Goal: Answer question/provide support

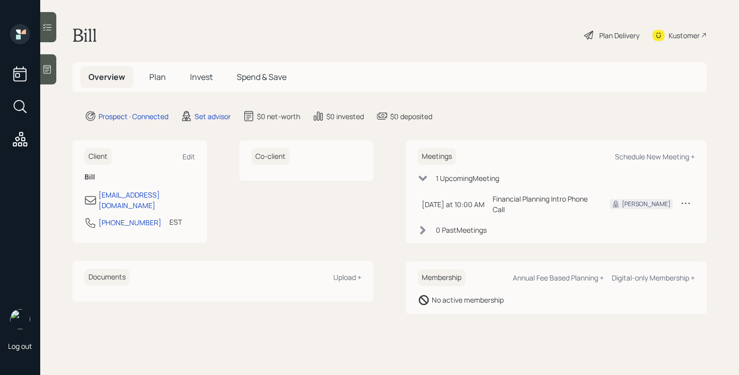
click at [53, 67] on div at bounding box center [48, 69] width 16 height 30
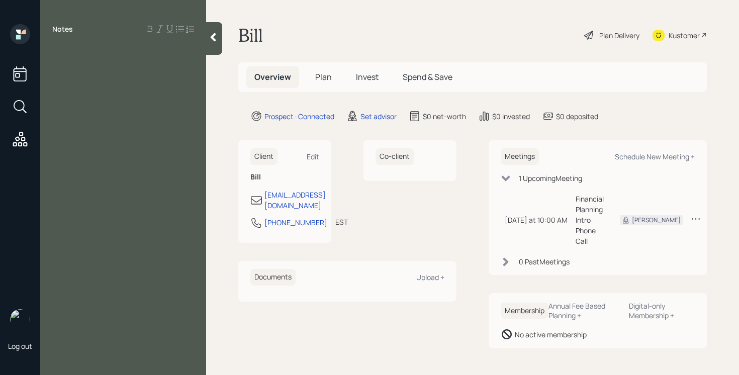
click at [101, 66] on div "Notes" at bounding box center [123, 193] width 166 height 339
click at [88, 68] on div "Notes" at bounding box center [123, 193] width 166 height 339
click at [87, 61] on div "Notes" at bounding box center [123, 193] width 166 height 339
click at [84, 64] on div "Notes" at bounding box center [123, 193] width 166 height 339
click at [123, 60] on div "Notes" at bounding box center [123, 193] width 166 height 339
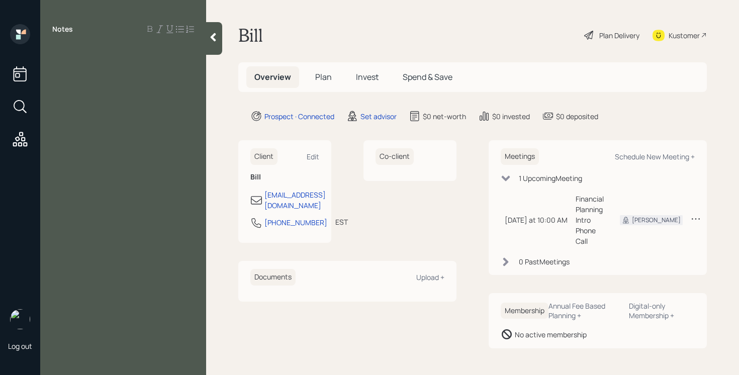
click at [111, 69] on div "Notes" at bounding box center [123, 193] width 166 height 339
click at [214, 38] on icon at bounding box center [214, 37] width 6 height 9
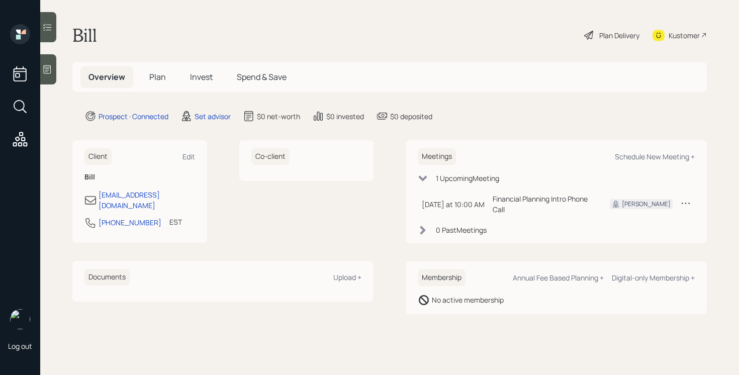
click at [44, 63] on div at bounding box center [48, 69] width 16 height 30
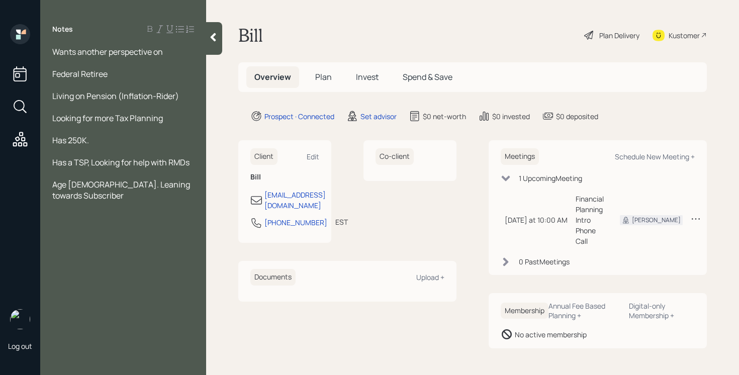
click at [214, 34] on icon at bounding box center [214, 37] width 6 height 9
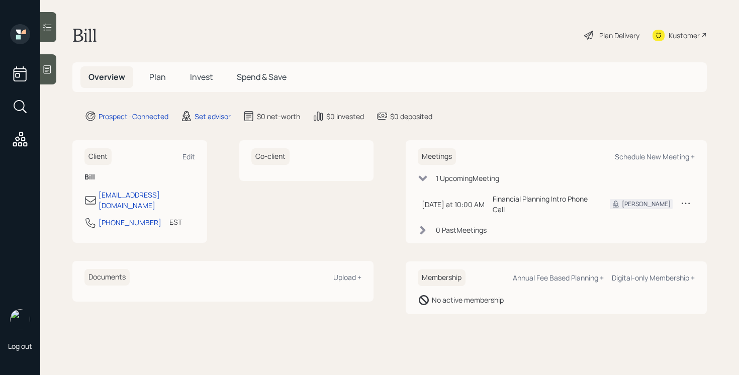
click at [45, 69] on icon at bounding box center [47, 69] width 10 height 10
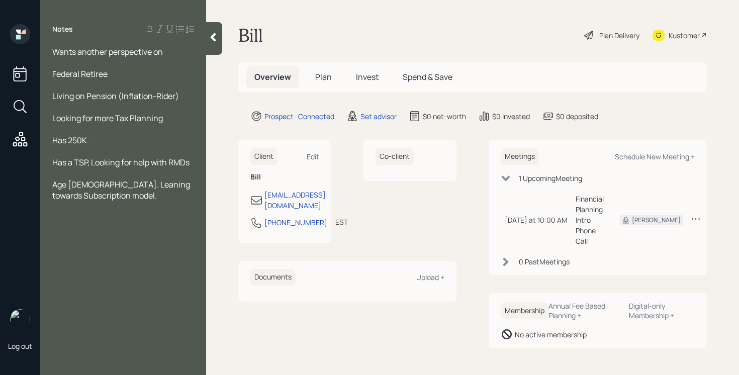
click at [173, 52] on div "Wants another perspective on" at bounding box center [123, 51] width 142 height 11
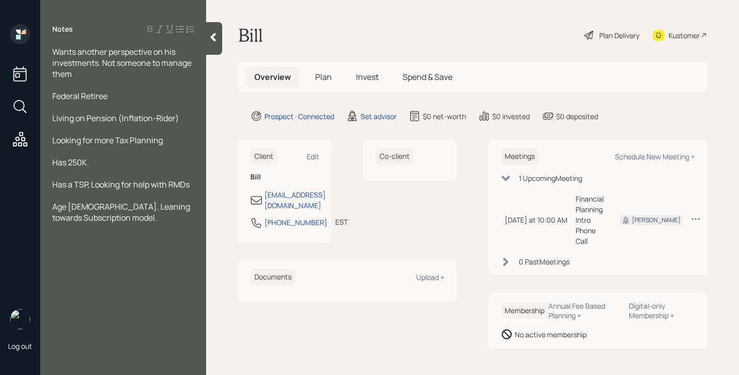
click at [216, 42] on div at bounding box center [214, 38] width 16 height 33
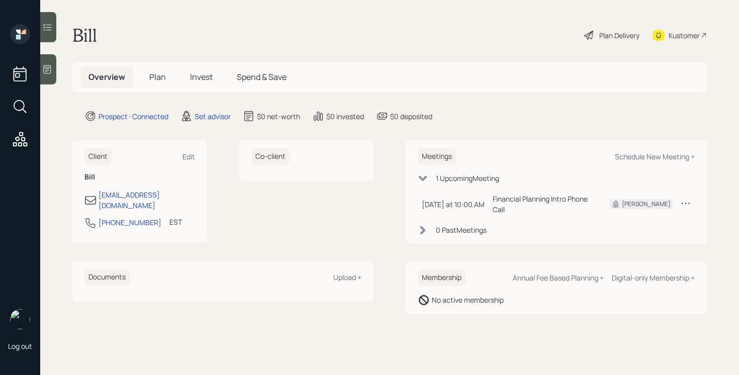
click at [657, 34] on icon at bounding box center [659, 36] width 12 height 12
